Goal: Task Accomplishment & Management: Use online tool/utility

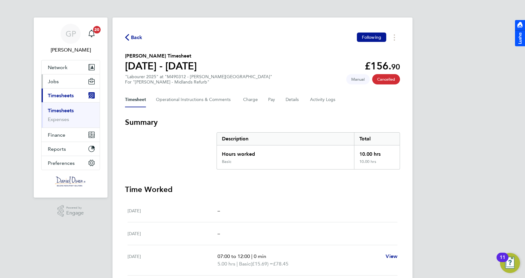
click at [54, 81] on span "Jobs" at bounding box center [53, 82] width 11 height 6
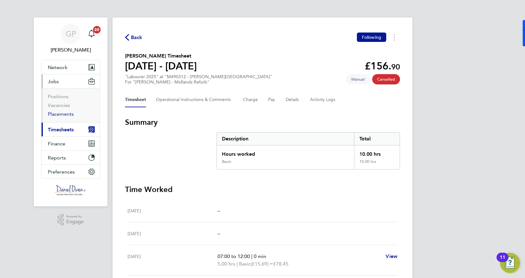
click at [53, 113] on link "Placements" at bounding box center [61, 114] width 26 height 6
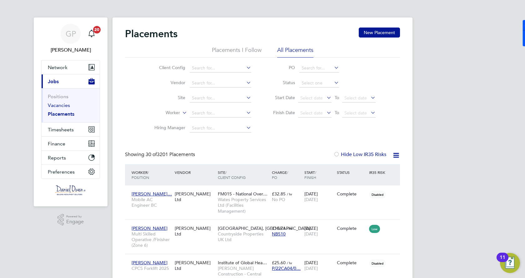
click at [54, 106] on link "Vacancies" at bounding box center [59, 105] width 22 height 6
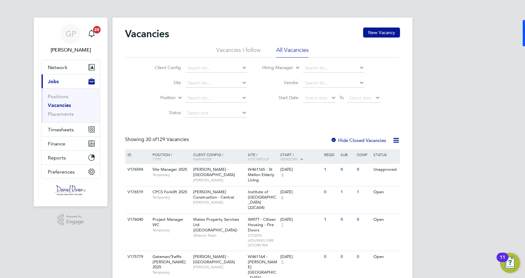
click at [208, 63] on li "Client Config" at bounding box center [196, 68] width 118 height 15
click at [211, 67] on input at bounding box center [216, 68] width 62 height 9
click at [216, 76] on li "Cou ntryside Properties UK Ltd" at bounding box center [258, 77] width 147 height 8
type input "Countryside Properties UK Ltd"
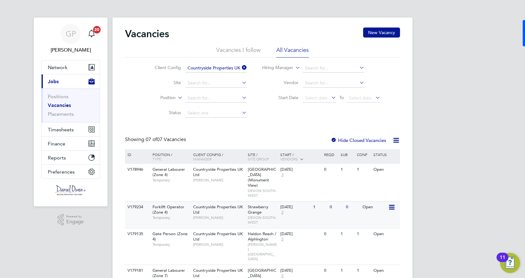
click at [258, 207] on span "Strawberry Grange" at bounding box center [258, 209] width 21 height 11
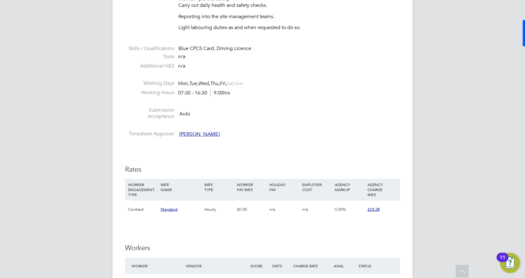
scroll to position [438, 0]
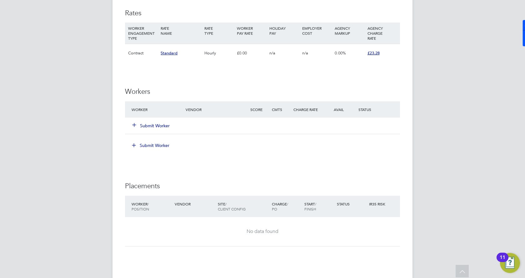
click at [148, 126] on button "Submit Worker" at bounding box center [152, 126] width 38 height 6
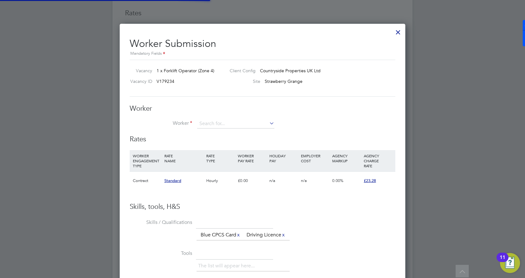
scroll to position [396, 286]
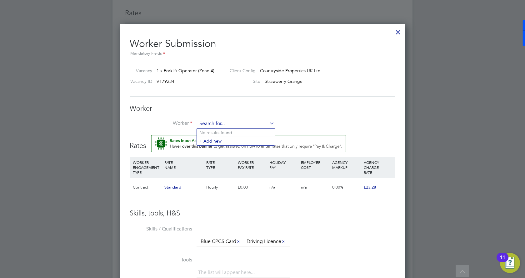
click at [221, 122] on input at bounding box center [235, 123] width 77 height 9
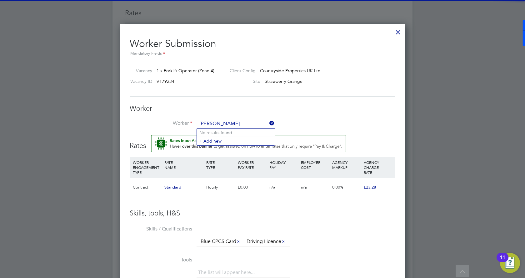
click at [206, 123] on input "[PERSON_NAME]" at bounding box center [235, 123] width 77 height 9
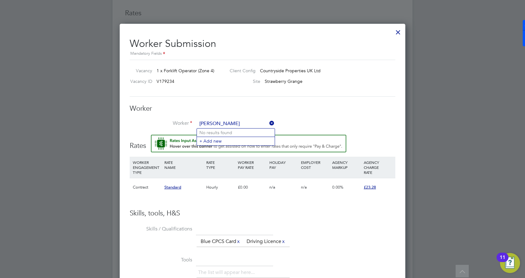
type input "[PERSON_NAME]"
click at [254, 211] on h3 "Skills, tools, H&S" at bounding box center [263, 213] width 266 height 9
